Goal: Task Accomplishment & Management: Use online tool/utility

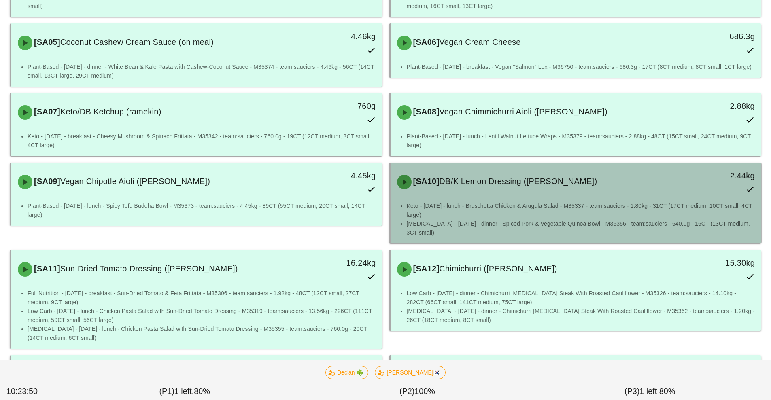
scroll to position [221, 0]
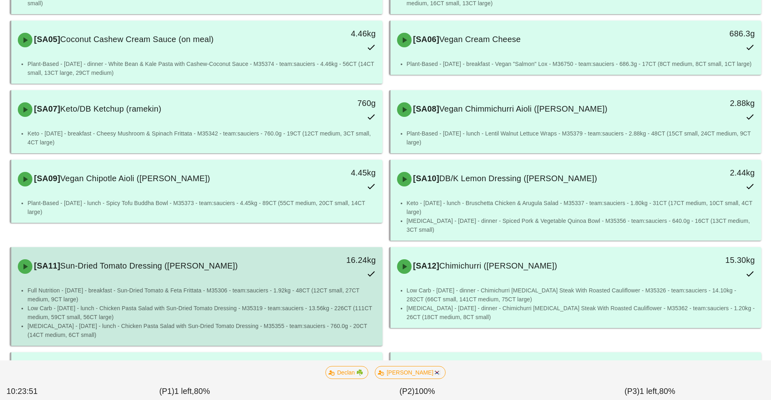
click at [208, 299] on li "Full Nutrition - [DATE] - breakfast - Sun-Dried Tomato & Feta Frittata - M35306…" at bounding box center [202, 295] width 349 height 18
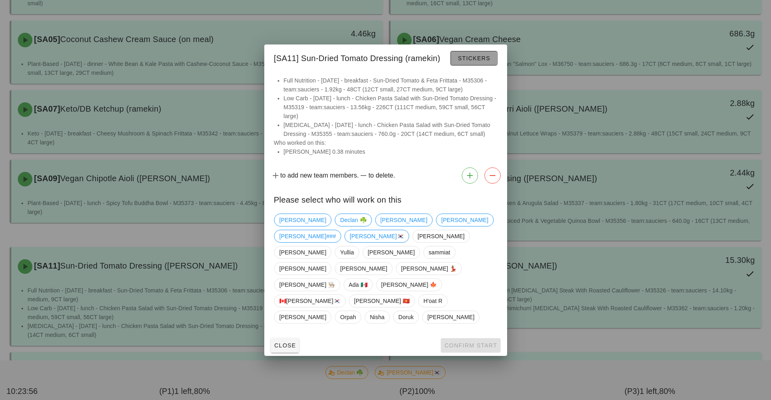
click at [467, 62] on span "Stickers" at bounding box center [473, 58] width 33 height 6
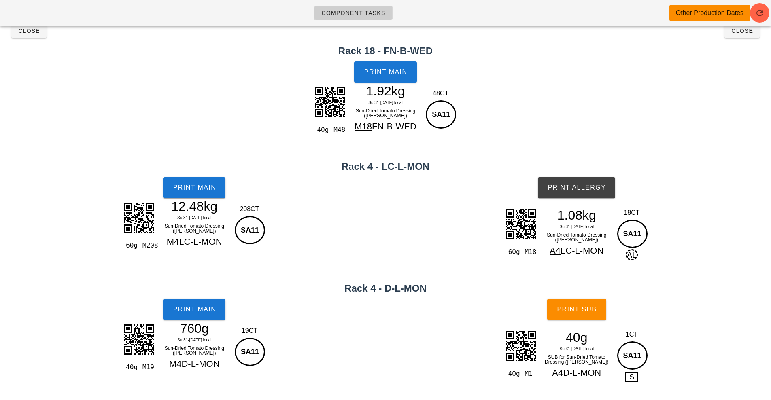
scroll to position [15, 0]
click at [196, 188] on span "Print Main" at bounding box center [194, 187] width 44 height 7
click at [38, 38] on button "Close" at bounding box center [28, 30] width 35 height 15
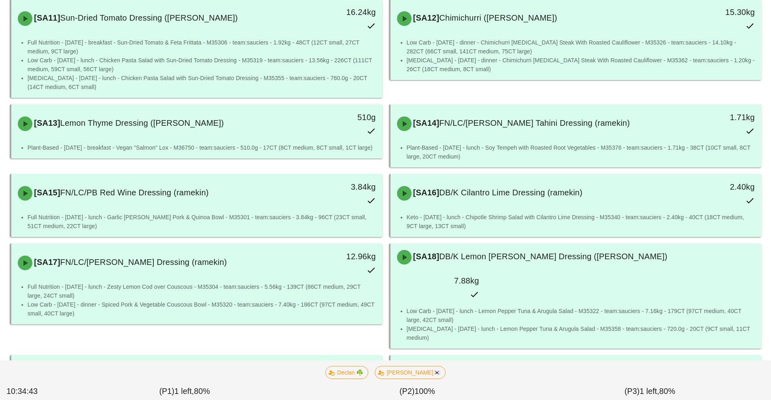
scroll to position [470, 0]
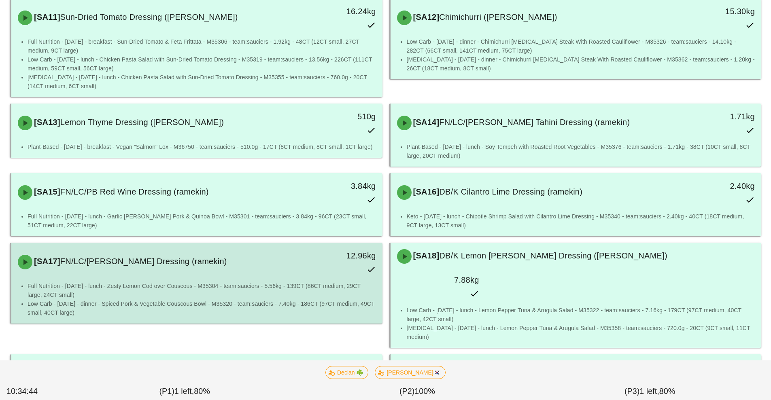
click at [176, 274] on div "[SA17] FN/LC/[PERSON_NAME] Dressing (ramekin)" at bounding box center [151, 262] width 276 height 24
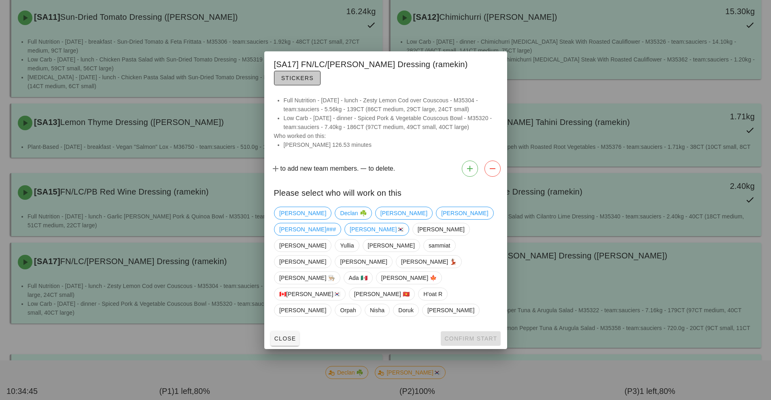
click at [321, 85] on button "Stickers" at bounding box center [297, 78] width 47 height 15
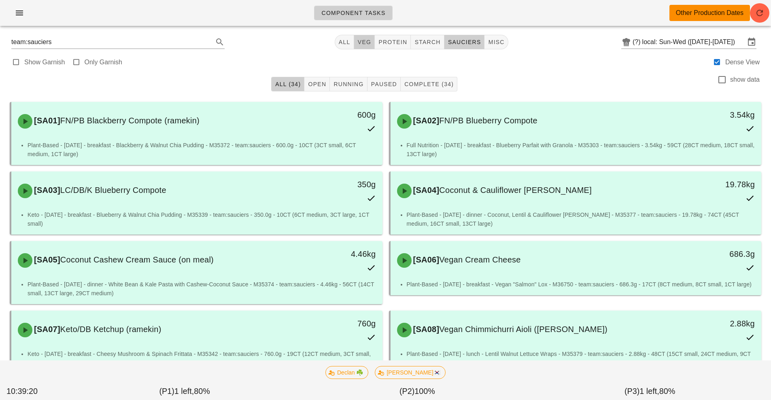
click at [364, 42] on span "veg" at bounding box center [364, 42] width 14 height 6
type input "team:veg"
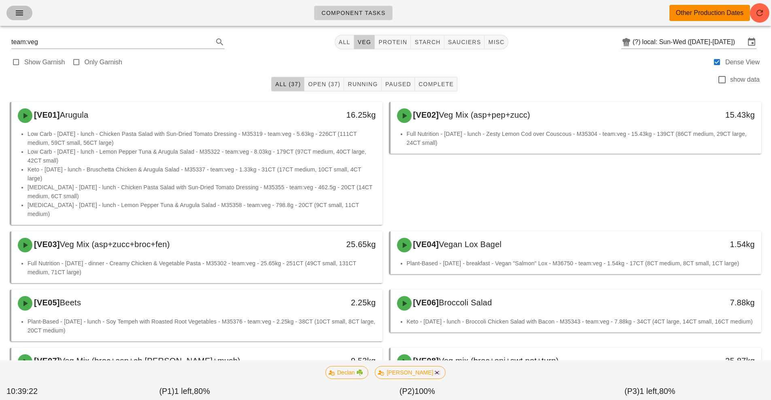
click at [18, 19] on button "button" at bounding box center [19, 13] width 26 height 15
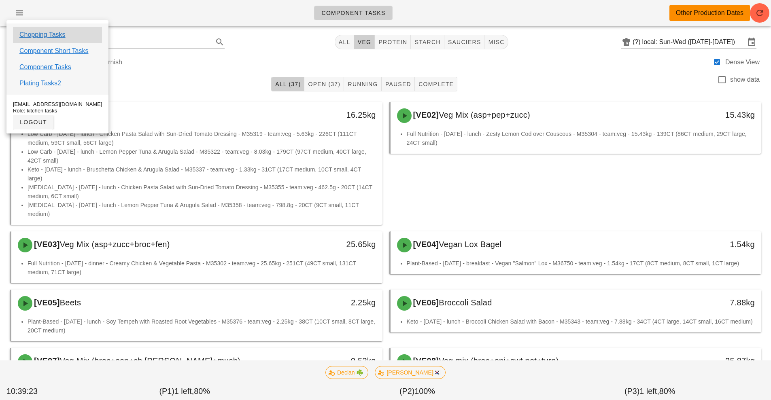
click at [74, 37] on div "Chopping Tasks" at bounding box center [57, 35] width 89 height 16
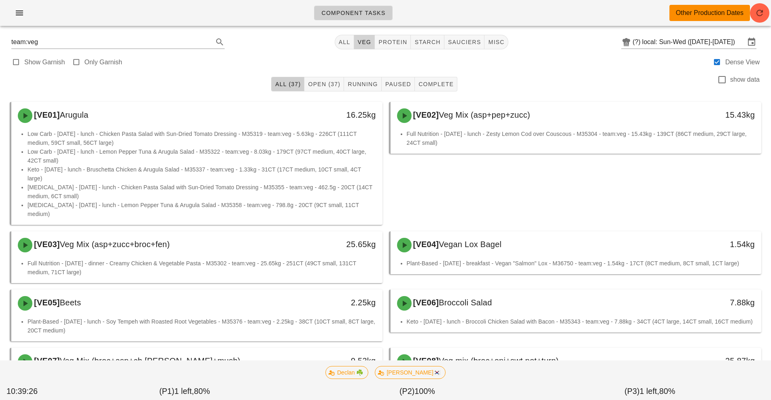
click at [362, 39] on span "veg" at bounding box center [364, 42] width 14 height 6
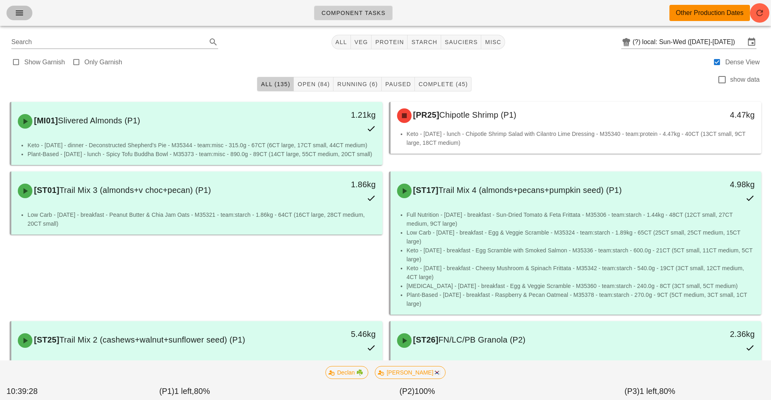
click at [19, 11] on icon "button" at bounding box center [20, 13] width 10 height 10
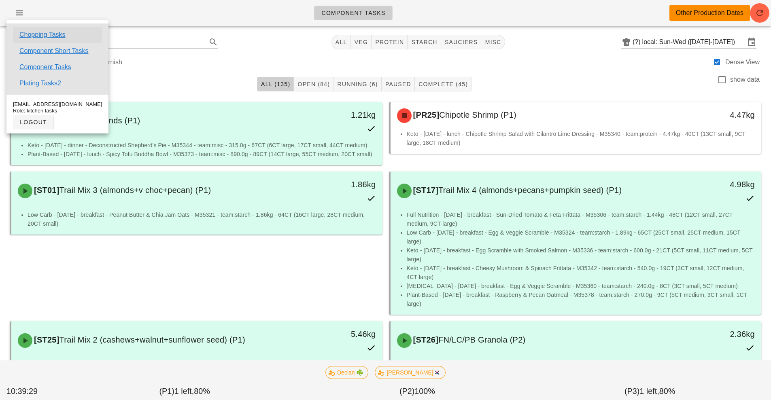
click at [44, 36] on link "Chopping Tasks" at bounding box center [42, 35] width 46 height 10
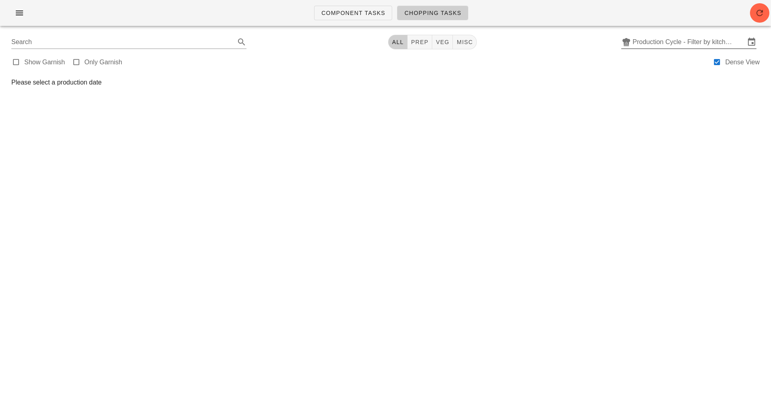
click at [743, 36] on input "Production Cycle - Filter by kitchen production schedules" at bounding box center [689, 42] width 113 height 13
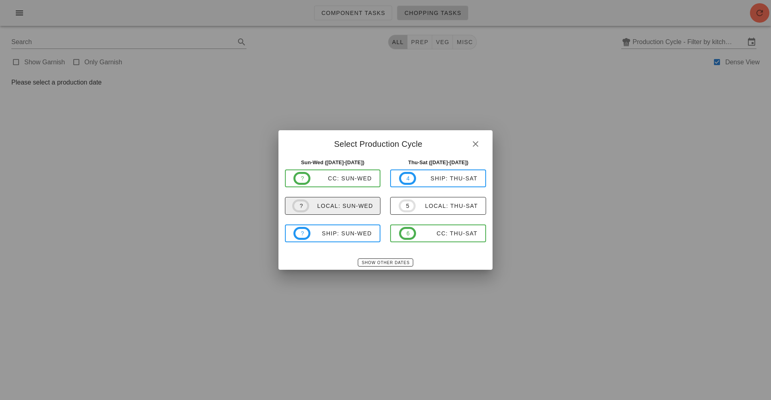
click at [347, 210] on span "? local: Sun-Wed" at bounding box center [332, 206] width 81 height 13
type input "local: Sun-Wed ([DATE]-[DATE])"
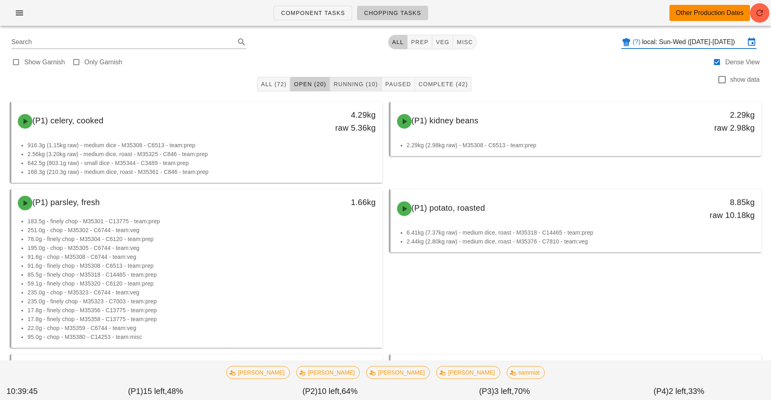
click at [356, 89] on button "Running (10)" at bounding box center [355, 84] width 51 height 15
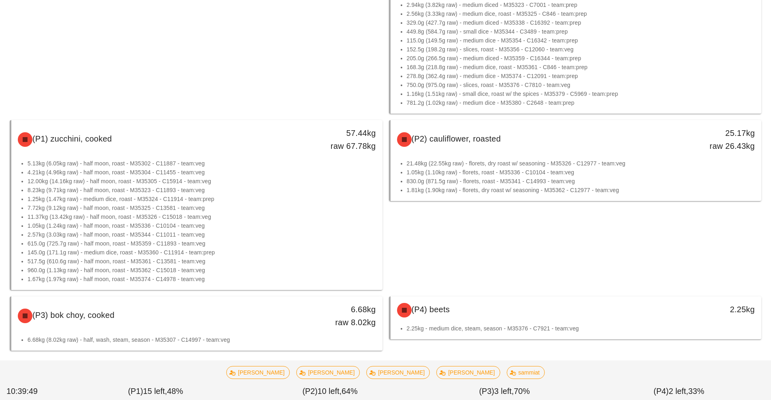
scroll to position [520, 0]
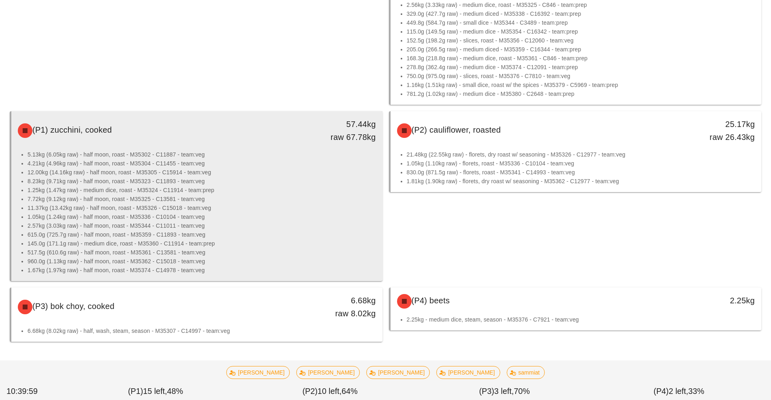
click at [228, 204] on li "11.37kg (13.42kg raw) - half moon, roast - M35326 - C15018 - team:veg" at bounding box center [202, 208] width 349 height 9
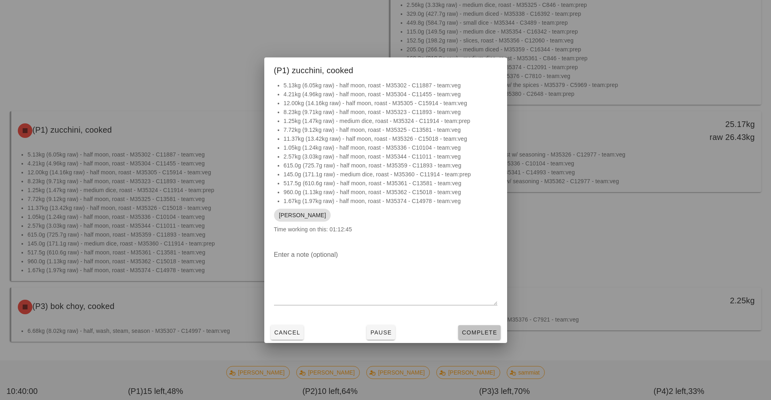
click at [481, 329] on span "Complete" at bounding box center [479, 332] width 36 height 6
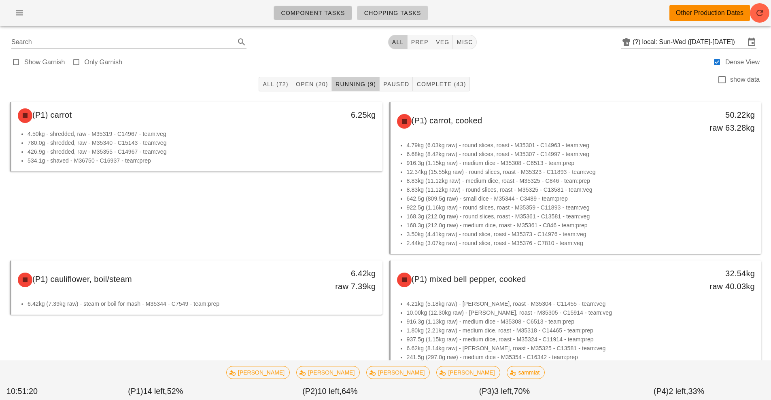
click at [325, 11] on span "Component Tasks" at bounding box center [313, 13] width 64 height 6
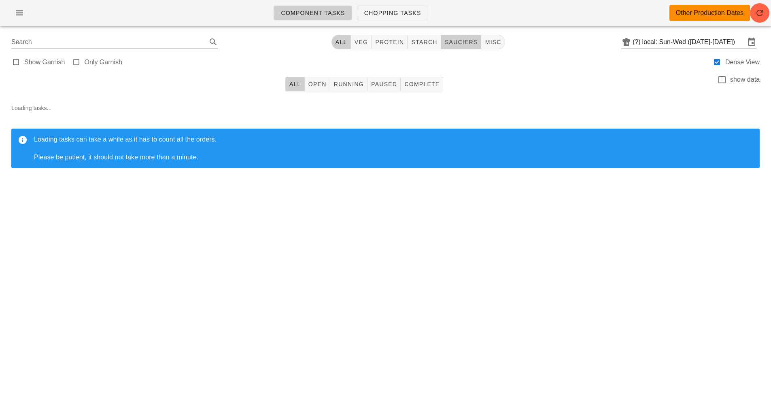
click at [465, 43] on span "sauciers" at bounding box center [461, 42] width 34 height 6
type input "team:sauciers"
click at [427, 85] on span "Complete" at bounding box center [422, 84] width 36 height 6
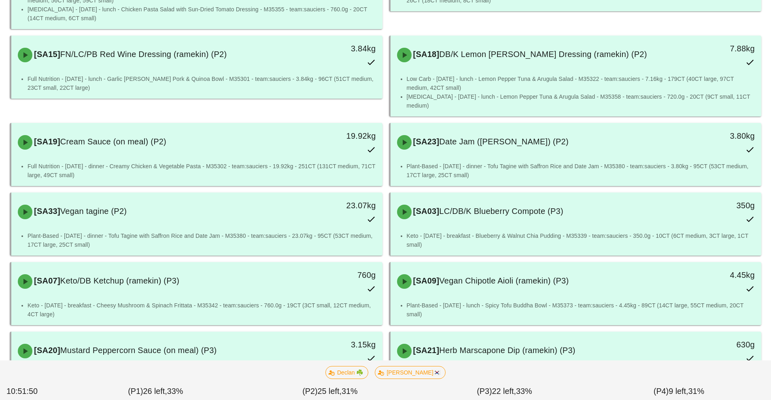
scroll to position [702, 0]
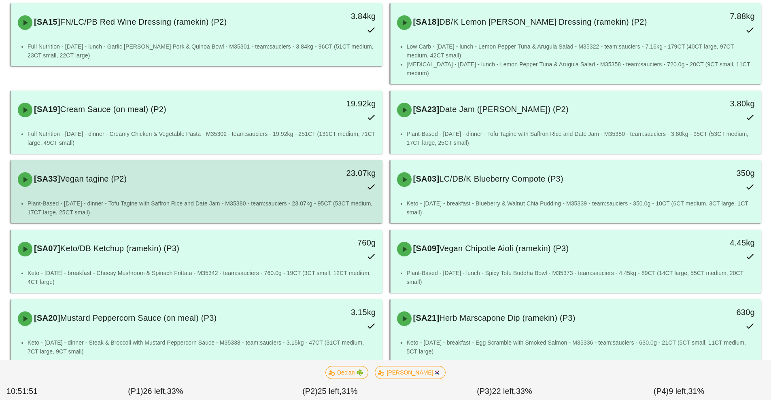
click at [312, 178] on div "23.07kg" at bounding box center [335, 180] width 92 height 36
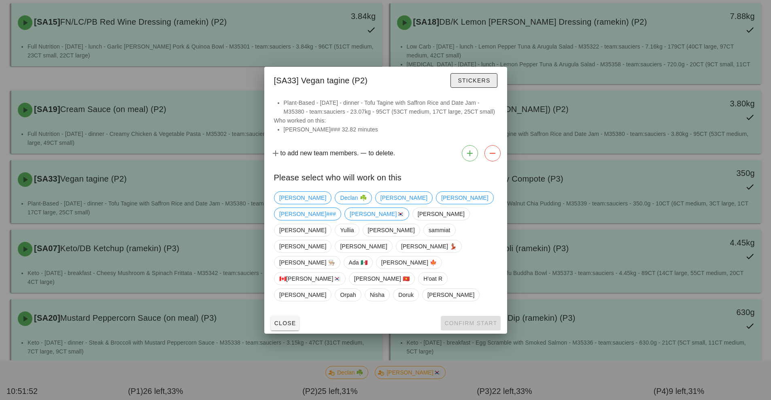
click at [475, 84] on span "Stickers" at bounding box center [473, 80] width 33 height 6
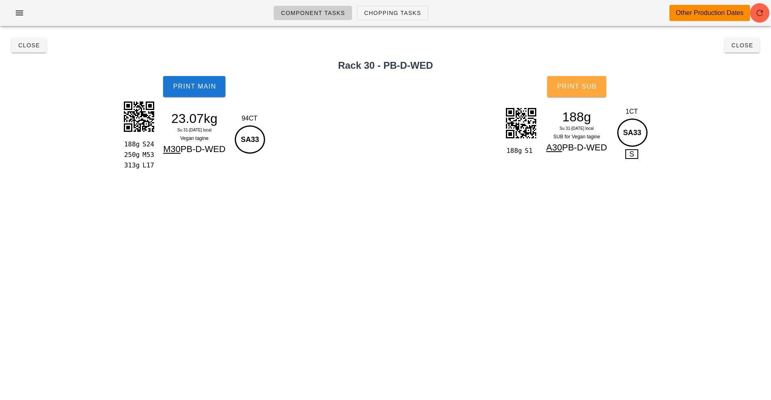
click at [582, 77] on button "Print Sub" at bounding box center [576, 86] width 59 height 21
click at [28, 46] on span "Close" at bounding box center [29, 45] width 22 height 6
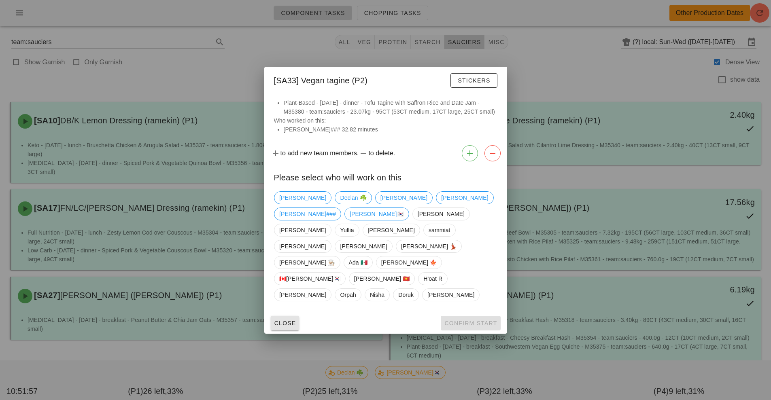
click at [284, 320] on span "Close" at bounding box center [285, 323] width 22 height 6
